Goal: Task Accomplishment & Management: Use online tool/utility

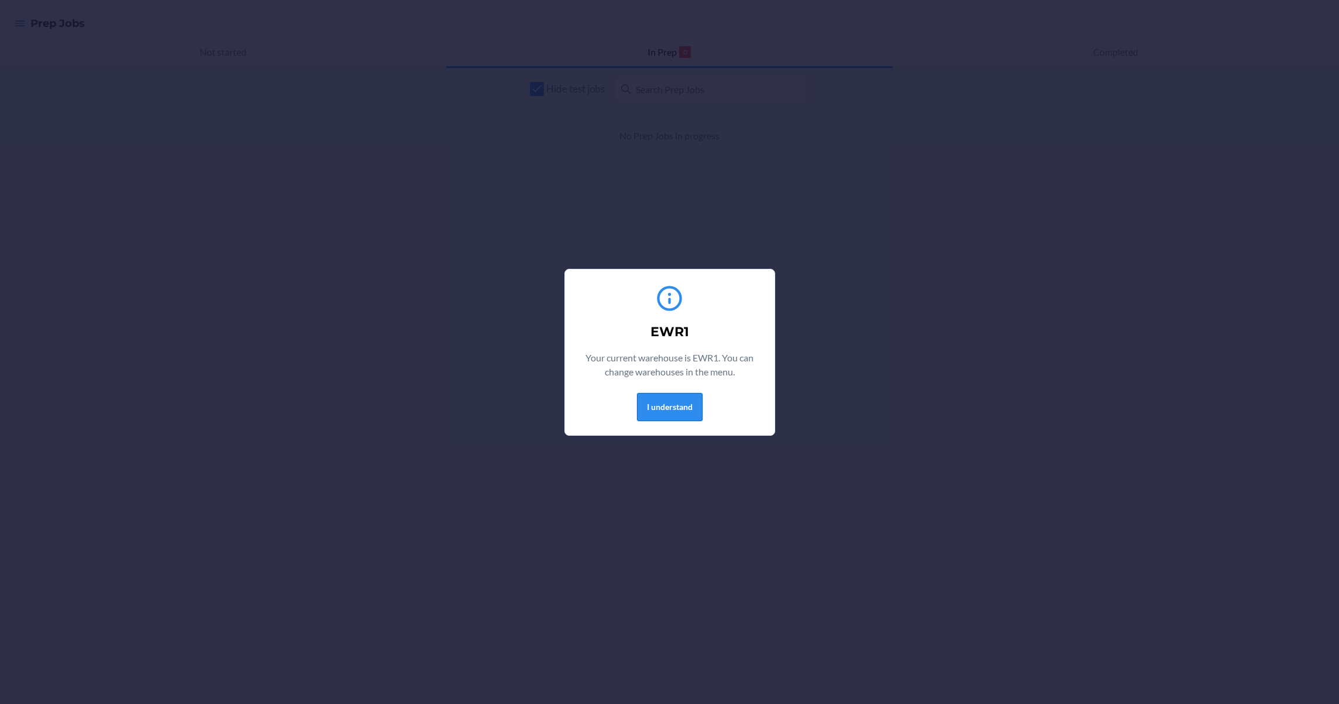
click at [680, 409] on button "I understand" at bounding box center [670, 407] width 66 height 28
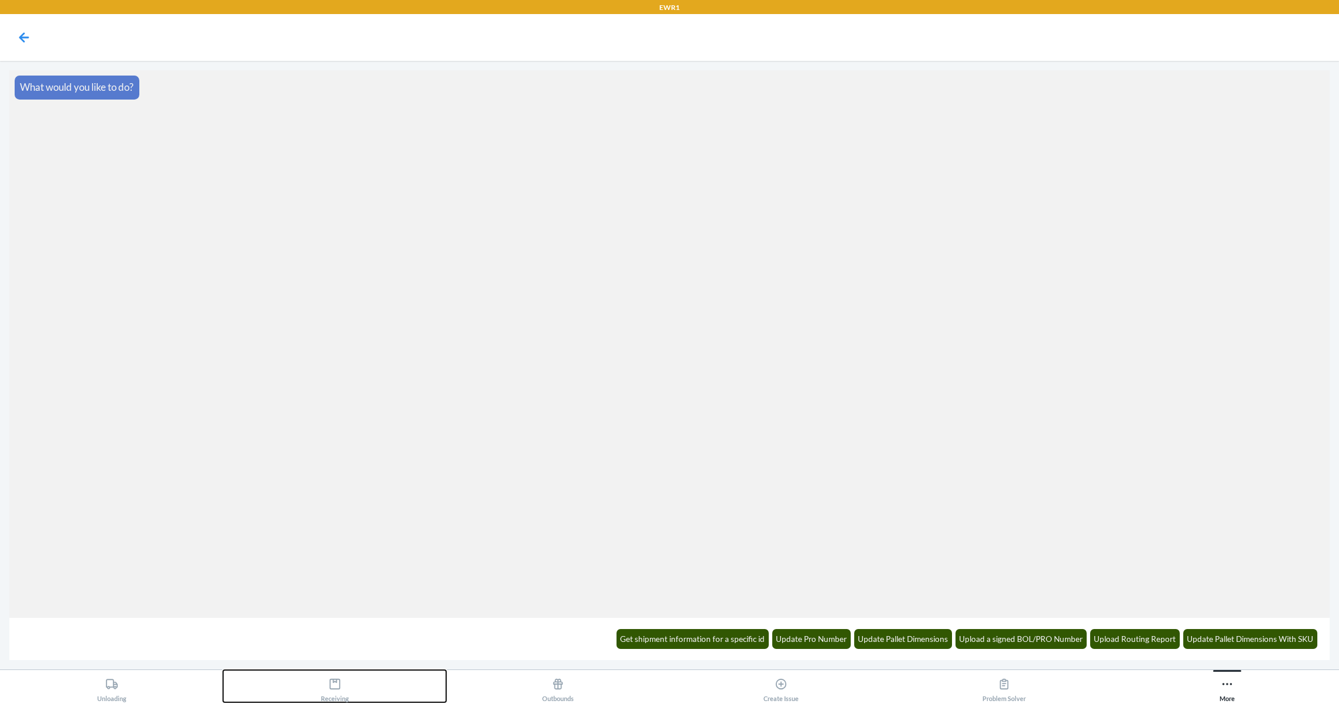
click at [333, 691] on div "Receiving" at bounding box center [335, 687] width 28 height 29
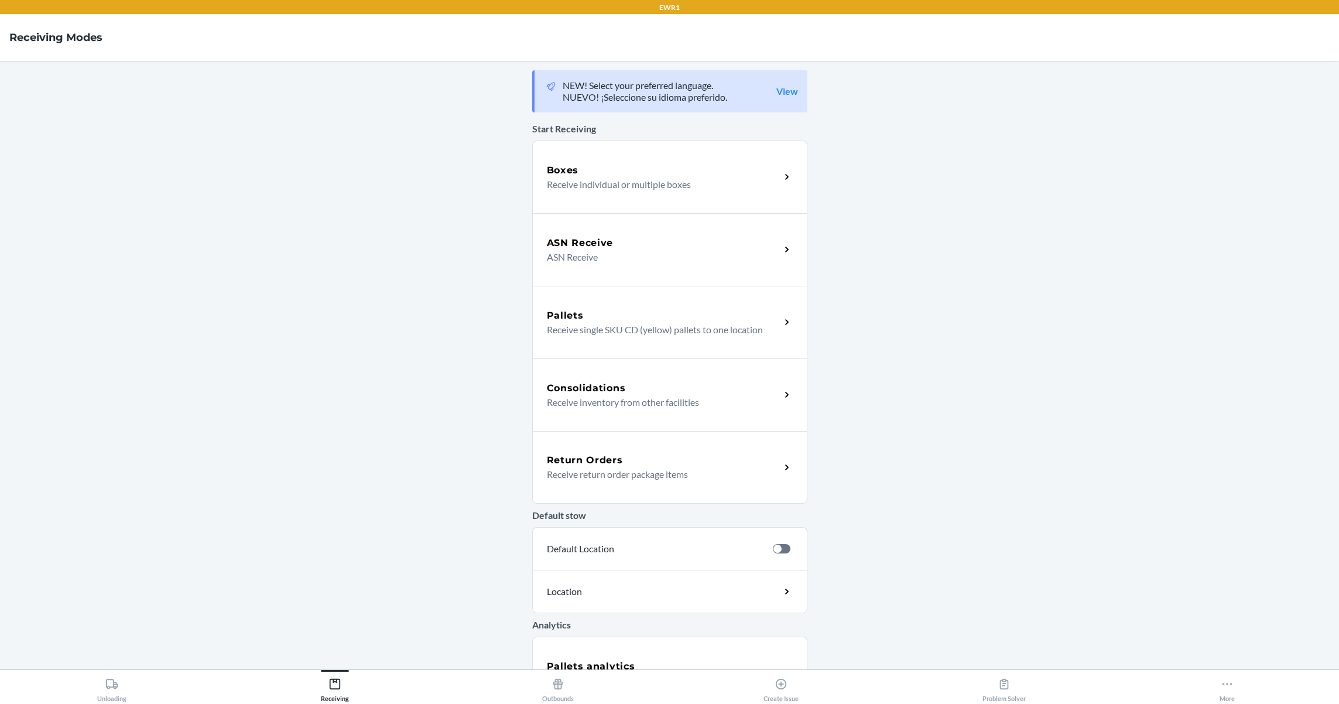
click at [683, 173] on div "Boxes" at bounding box center [664, 170] width 234 height 14
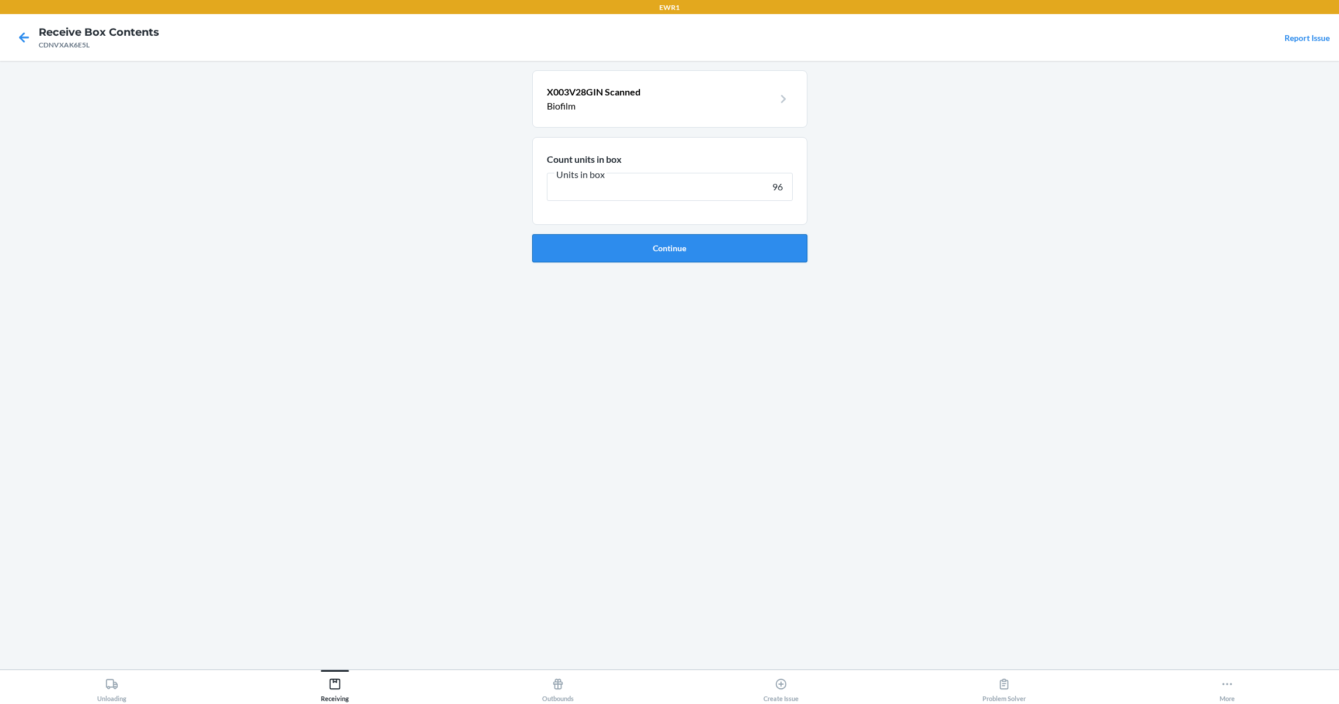
type input "96"
click at [707, 249] on button "Continue" at bounding box center [669, 248] width 275 height 28
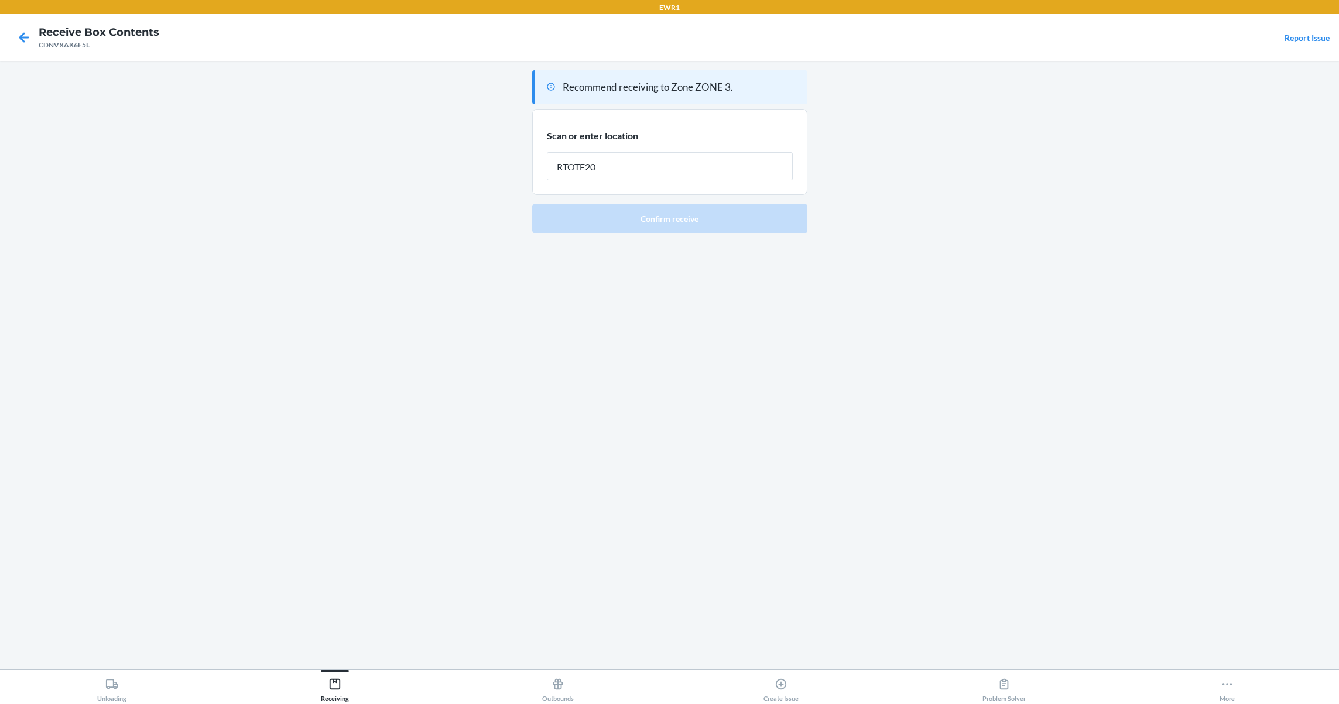
type input "RTOTE208"
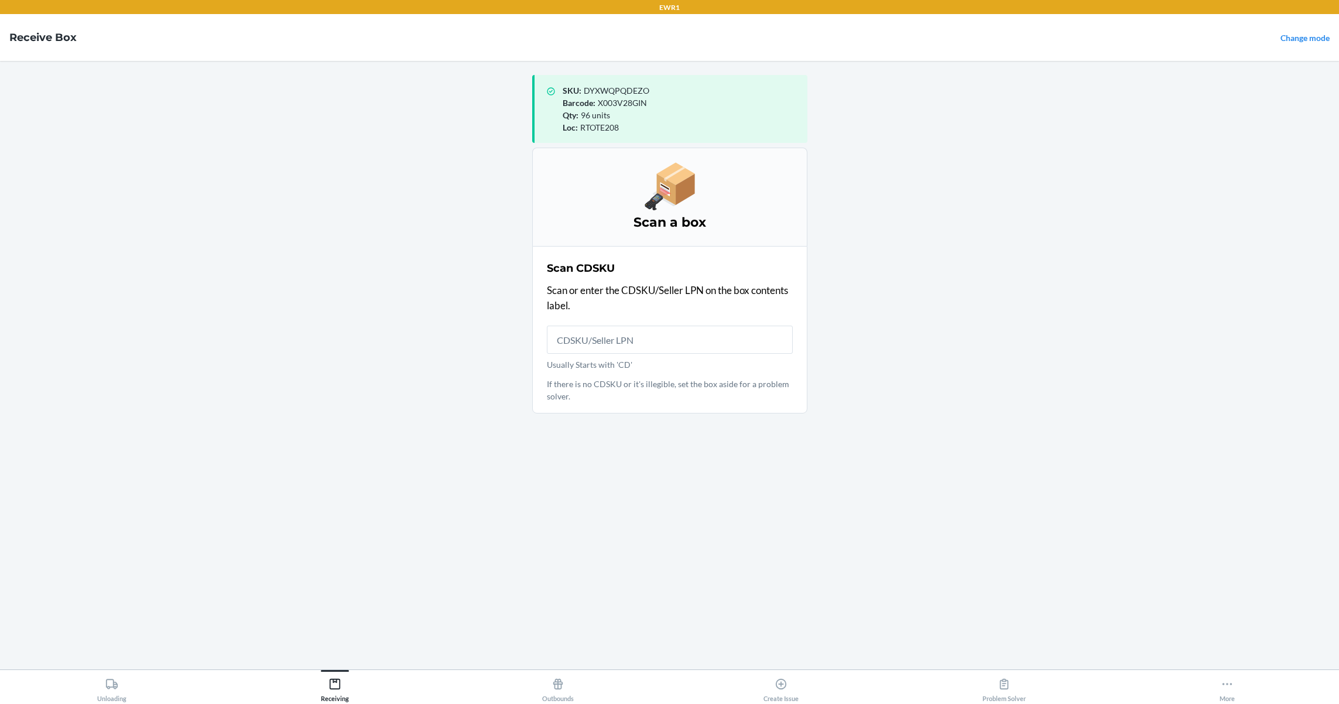
click at [602, 130] on span "RTOTE208" at bounding box center [599, 127] width 39 height 10
copy span "RTOTE208"
